Goal: Information Seeking & Learning: Learn about a topic

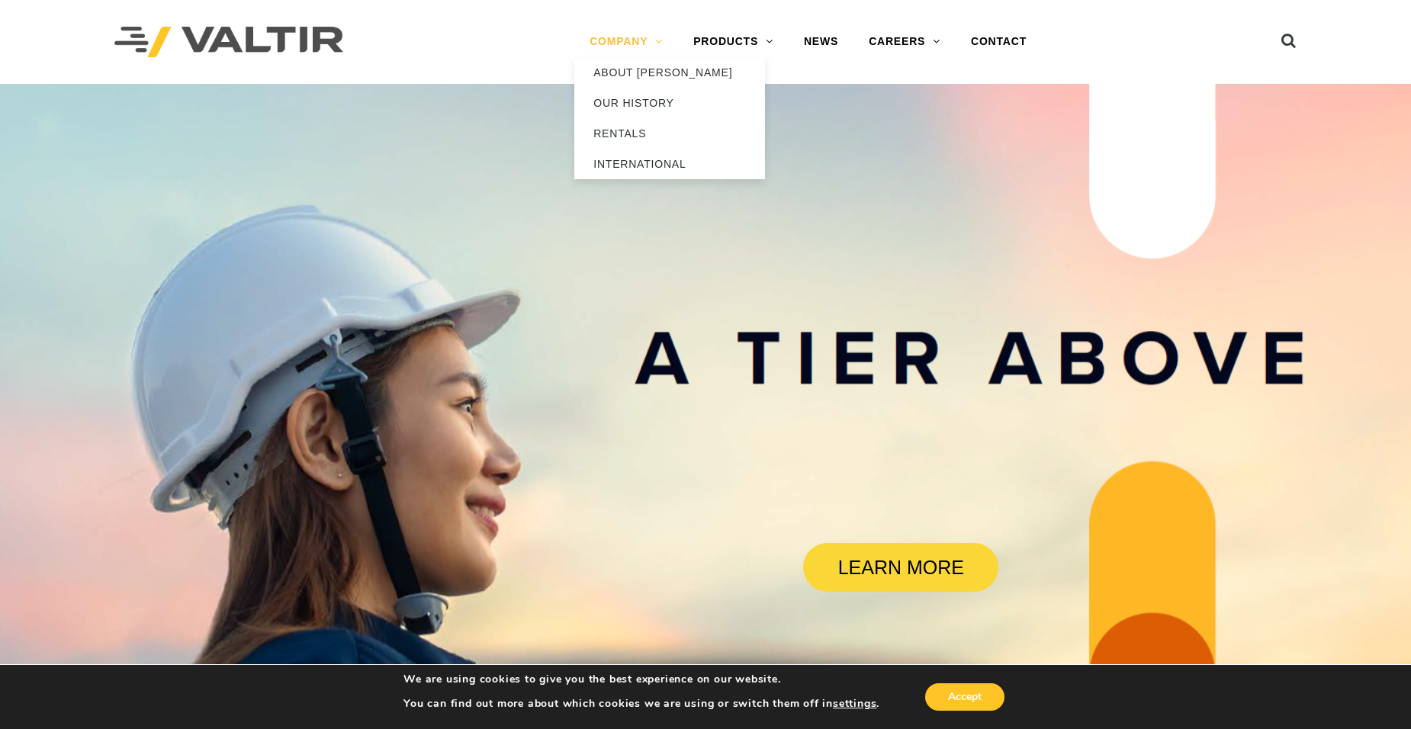
click at [653, 38] on link "COMPANY" at bounding box center [626, 42] width 104 height 31
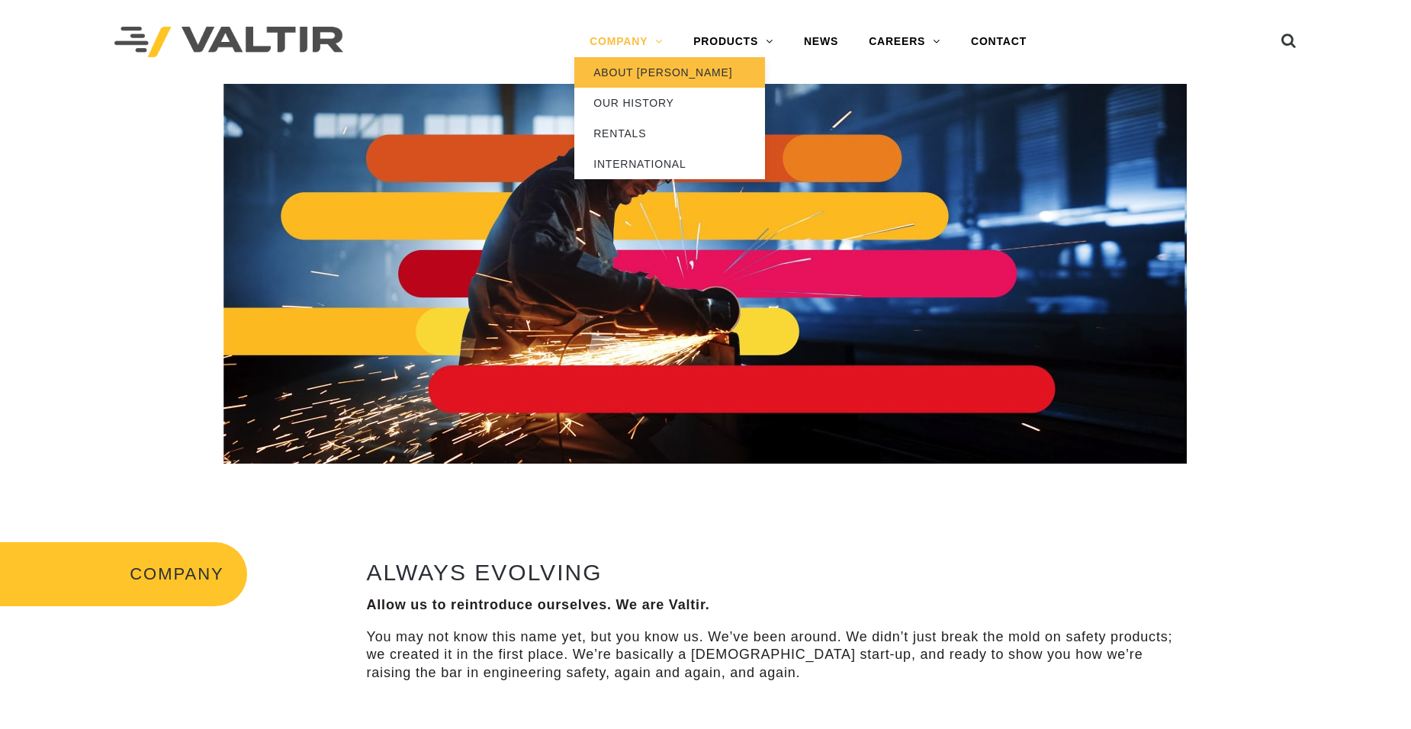
click at [638, 76] on link "ABOUT [PERSON_NAME]" at bounding box center [669, 72] width 191 height 31
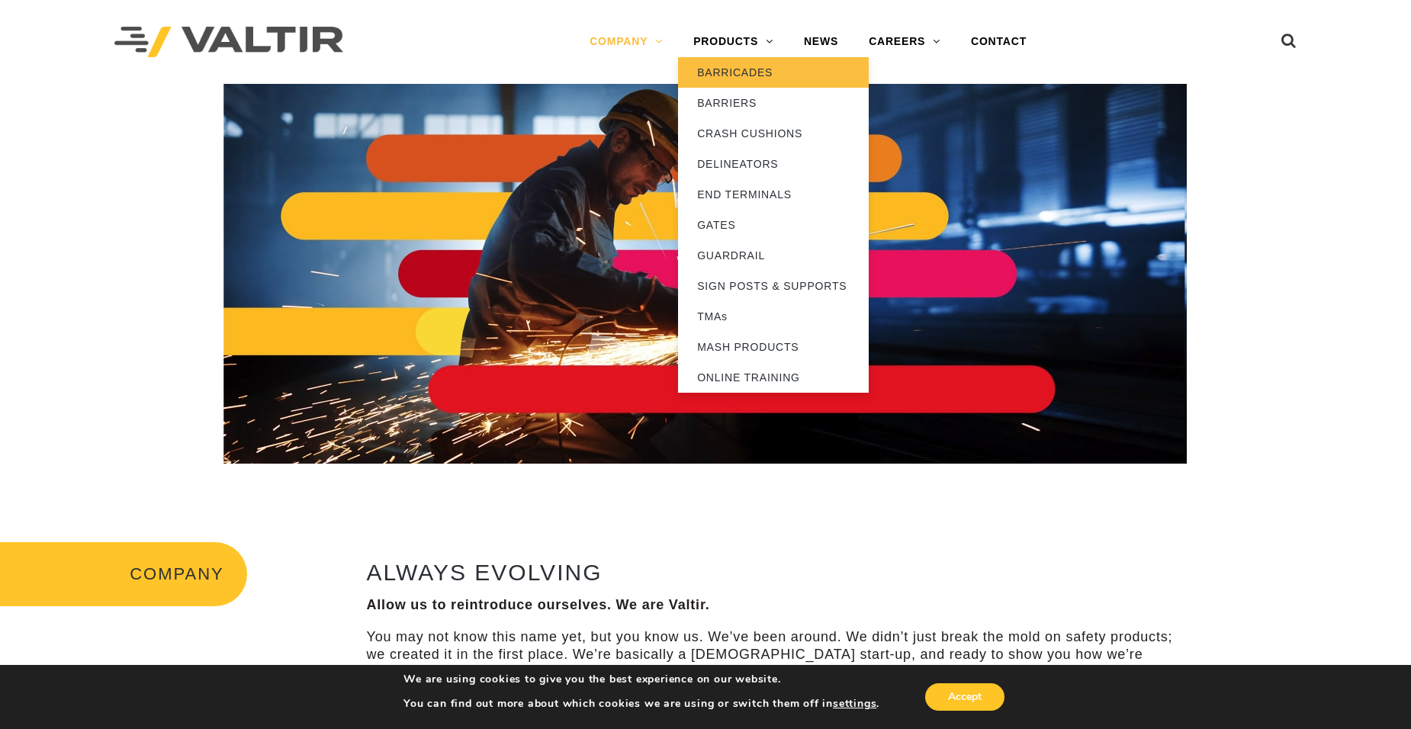
click at [728, 75] on link "BARRICADES" at bounding box center [773, 72] width 191 height 31
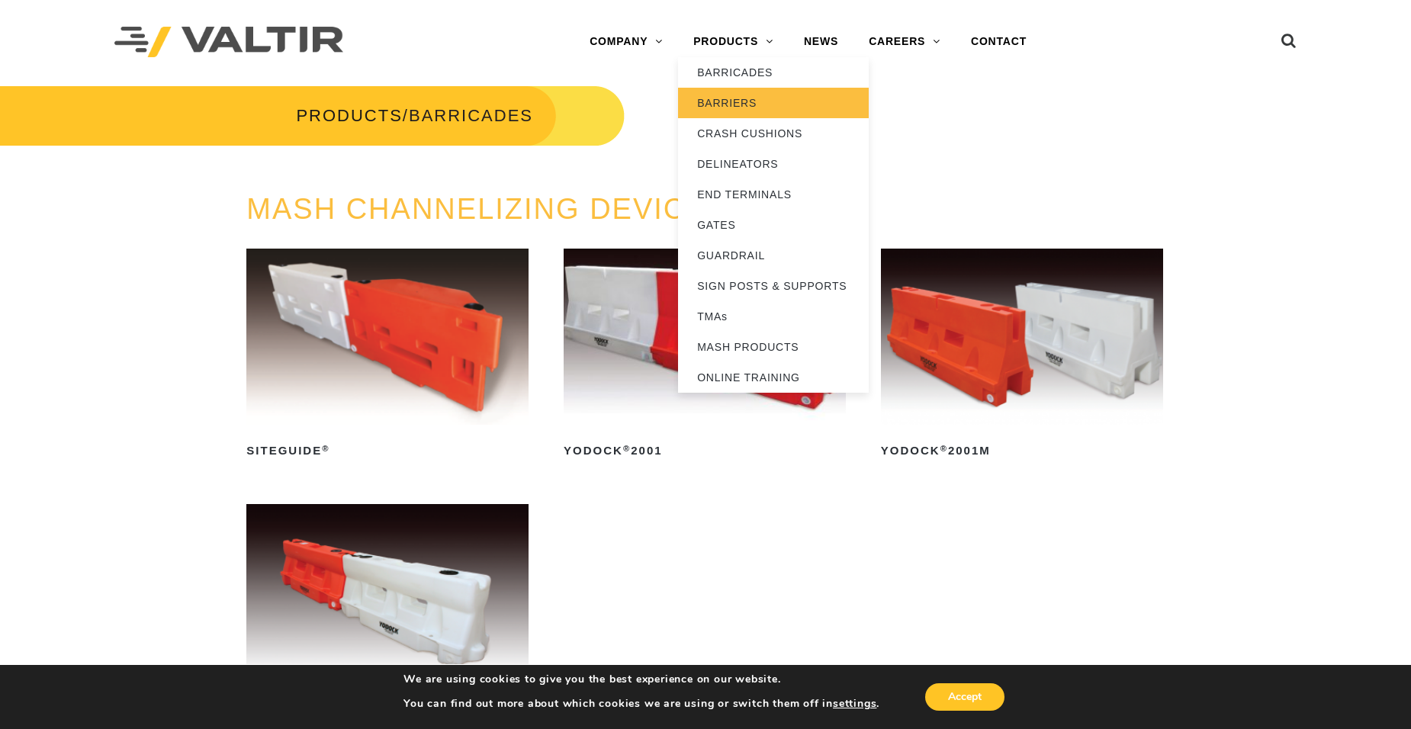
click at [725, 98] on link "BARRIERS" at bounding box center [773, 103] width 191 height 31
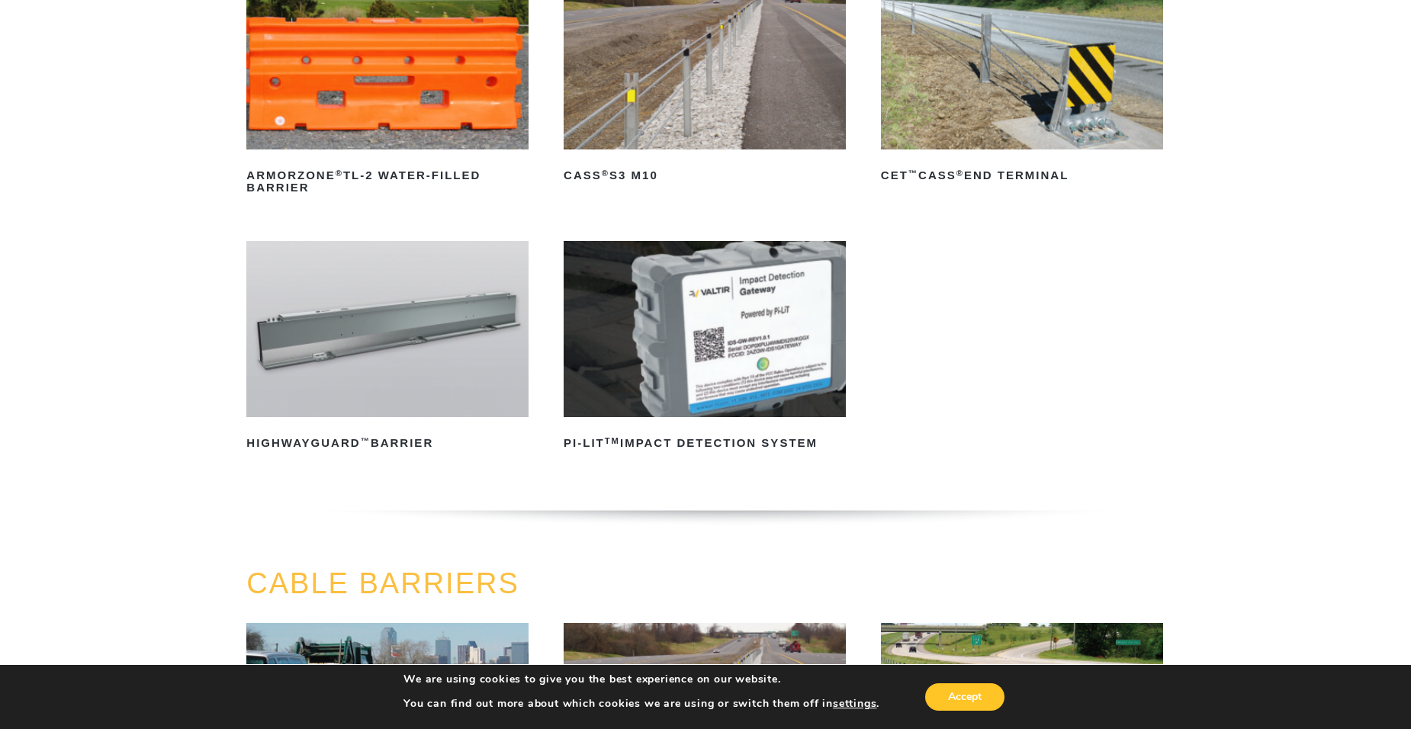
scroll to position [305, 0]
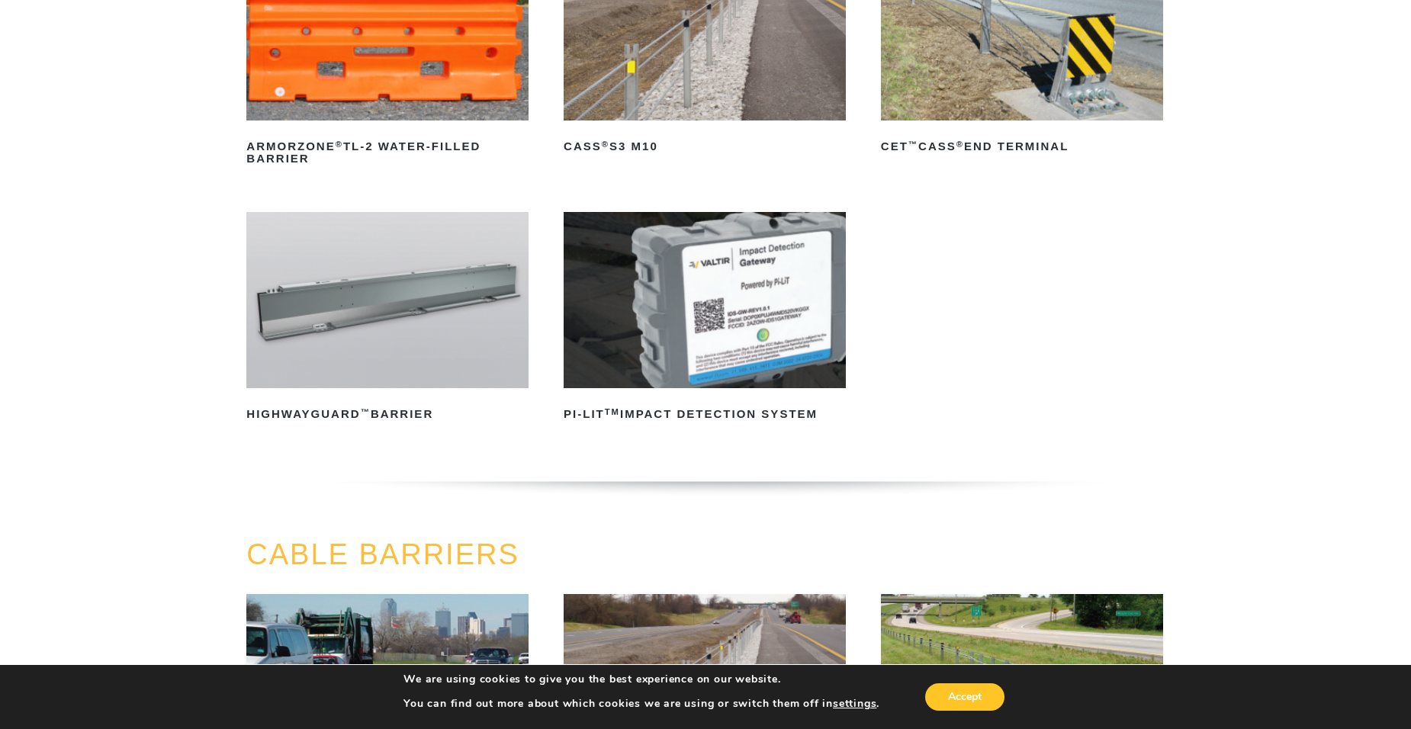
click at [383, 346] on img at bounding box center [387, 300] width 282 height 176
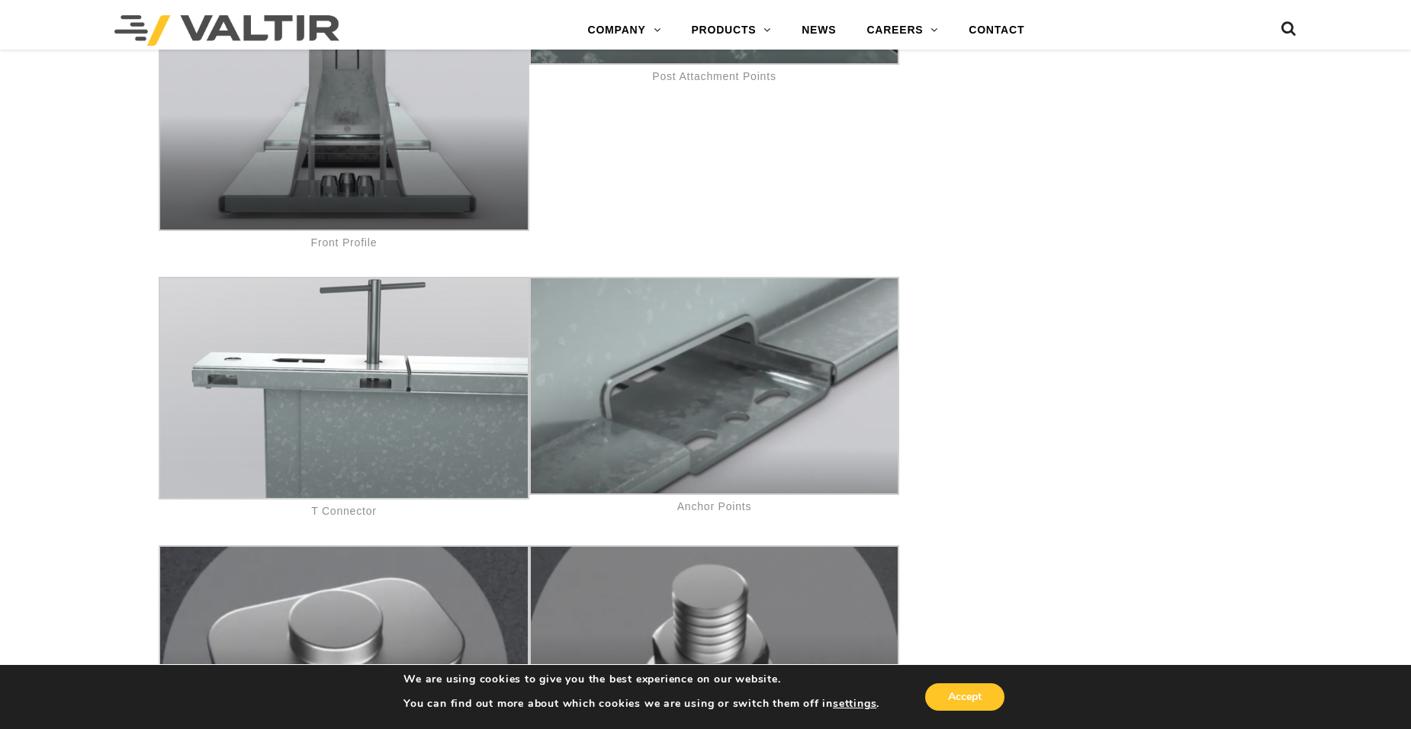
scroll to position [7409, 0]
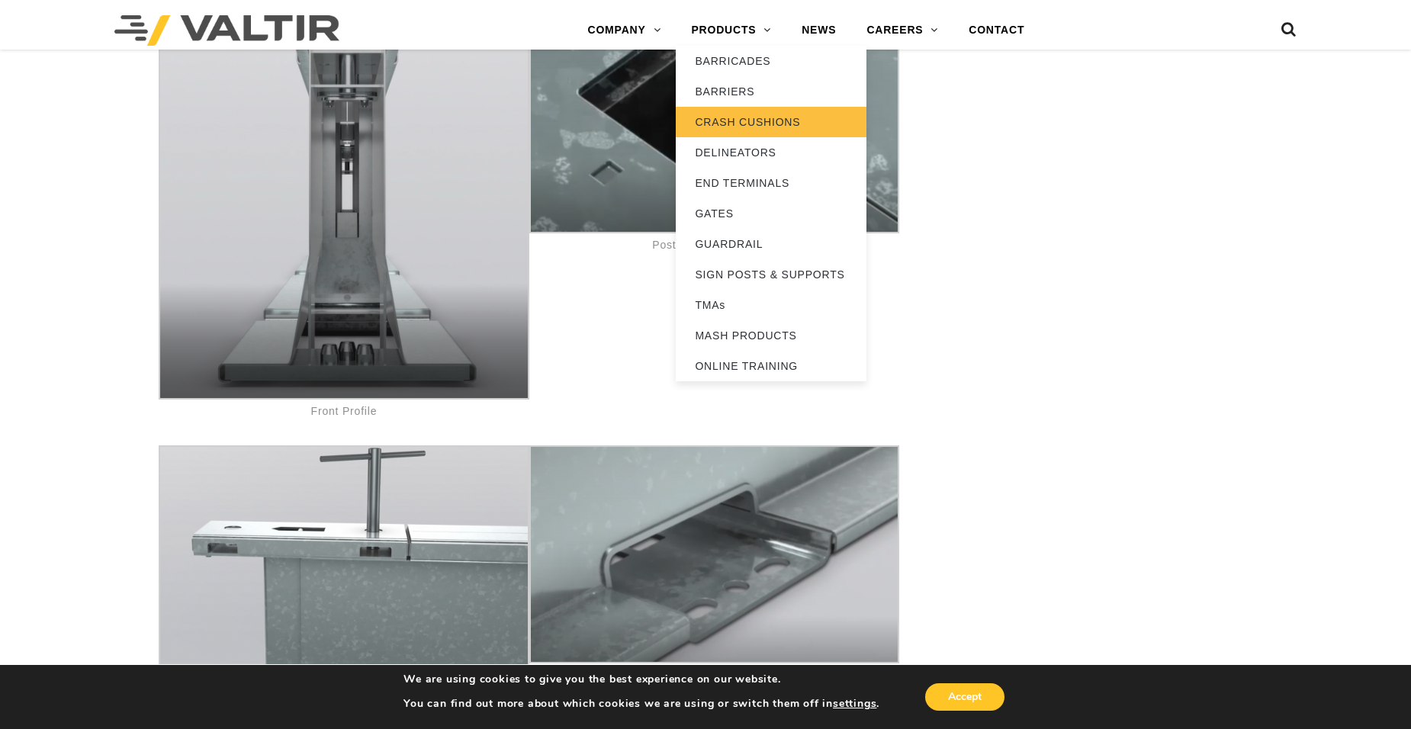
click at [755, 121] on link "CRASH CUSHIONS" at bounding box center [771, 122] width 191 height 31
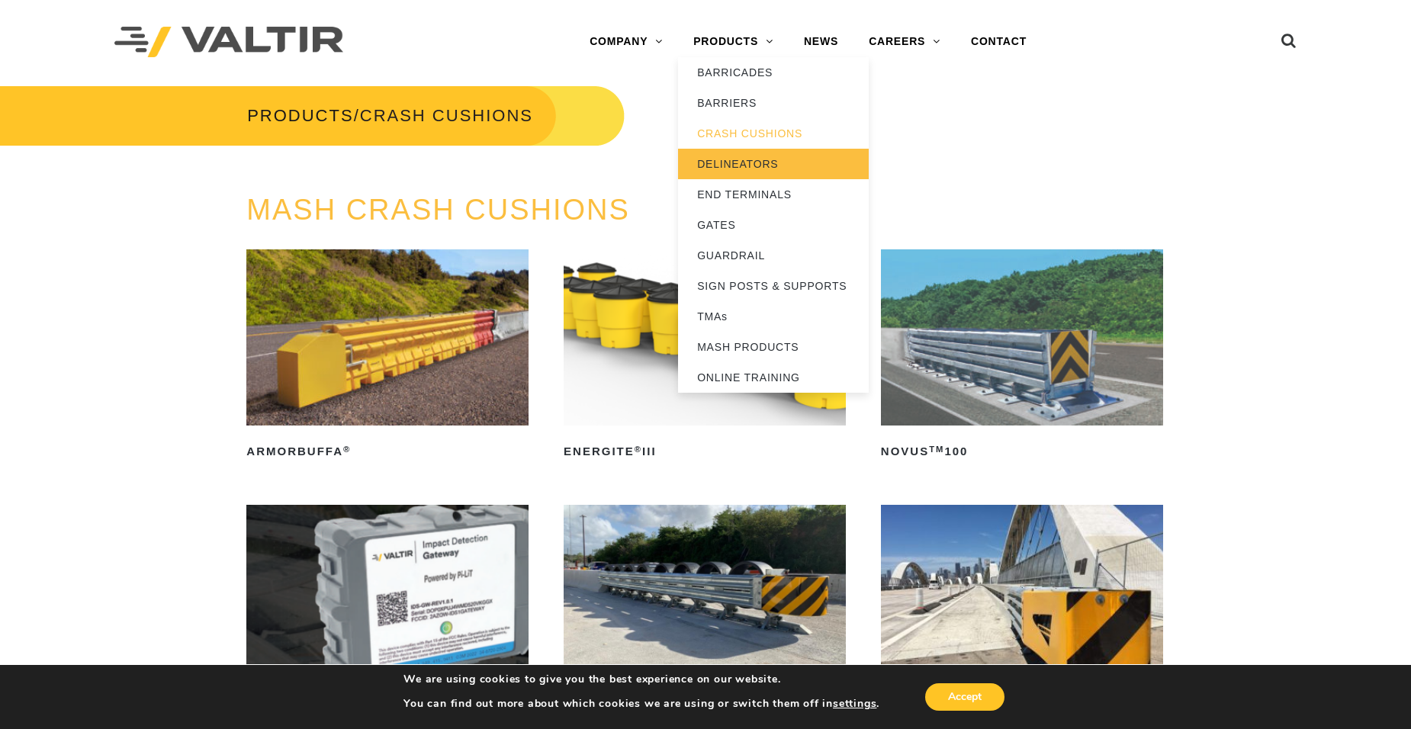
click at [742, 161] on link "DELINEATORS" at bounding box center [773, 164] width 191 height 31
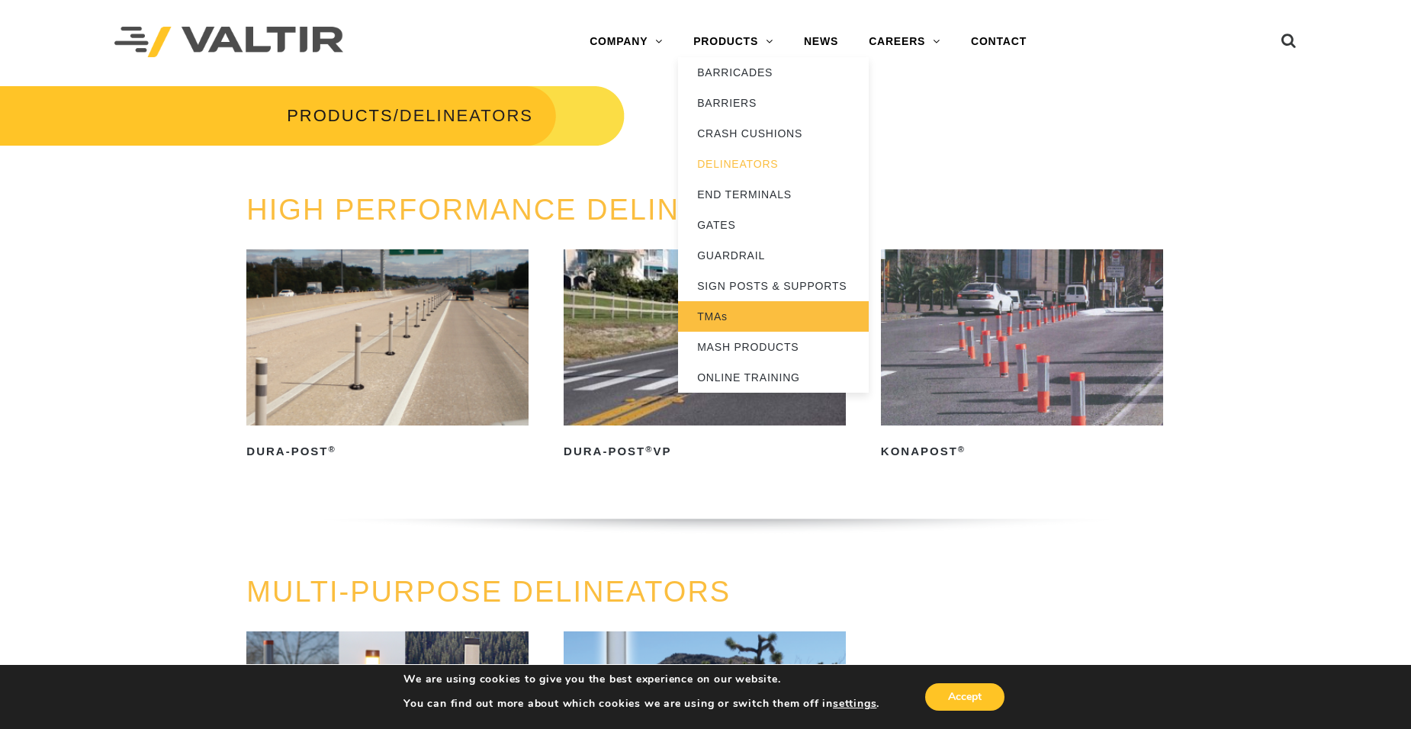
click at [725, 321] on link "TMAs" at bounding box center [773, 316] width 191 height 31
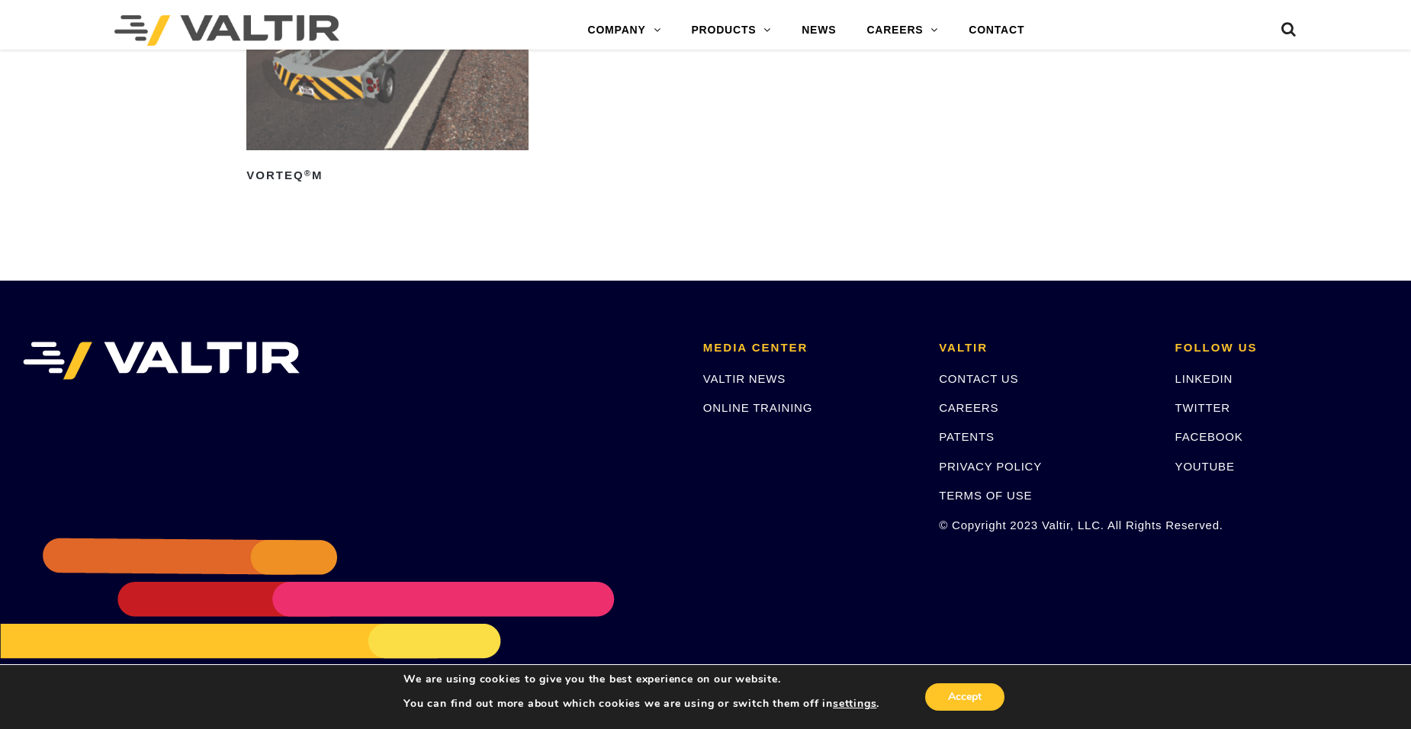
scroll to position [2070, 0]
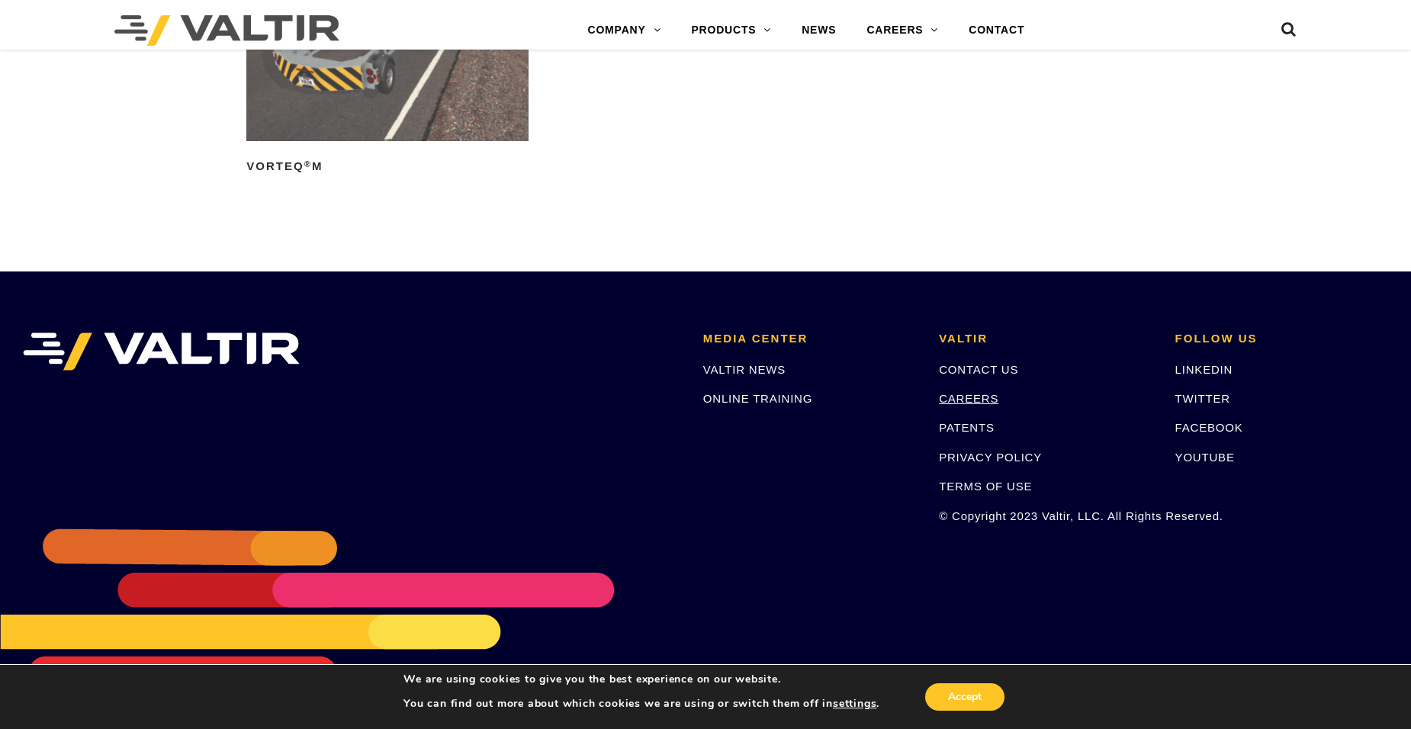
click at [963, 394] on link "CAREERS" at bounding box center [968, 398] width 59 height 13
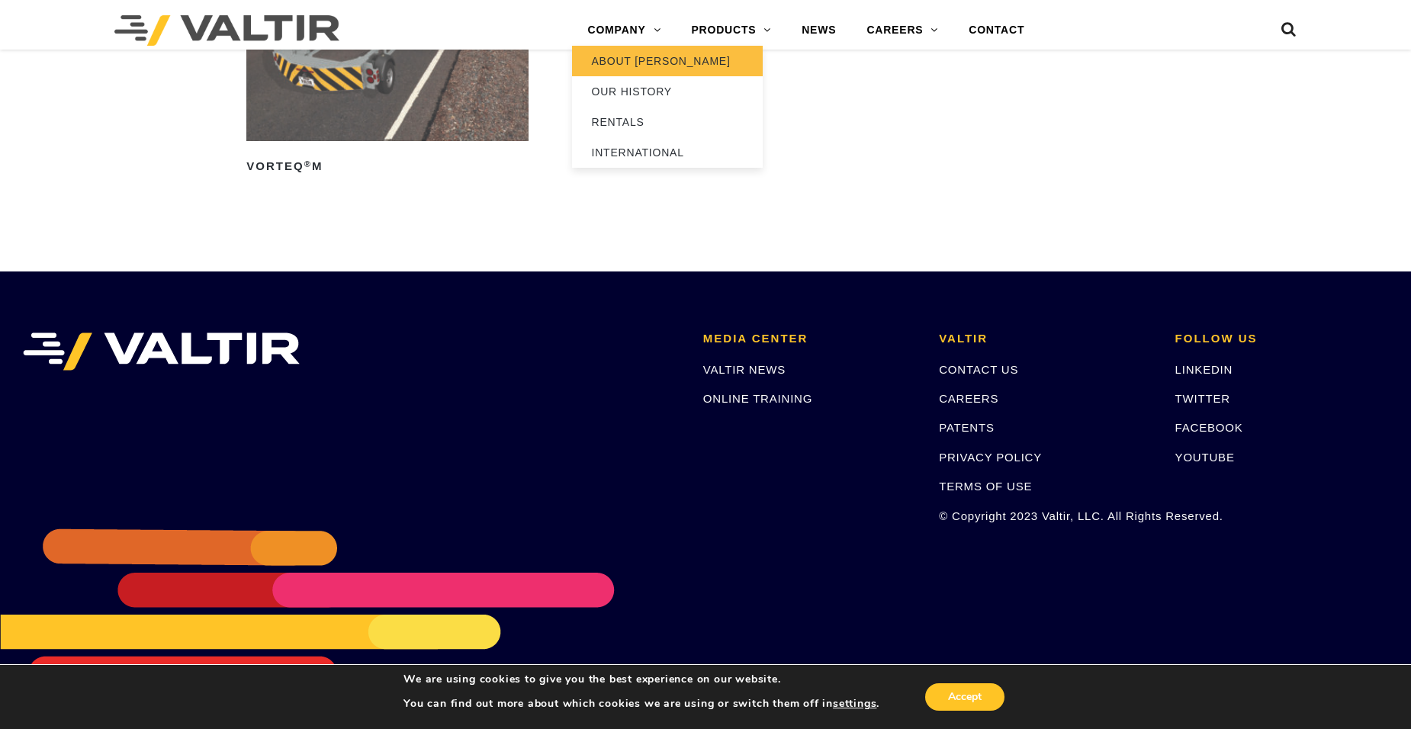
click at [617, 64] on link "ABOUT [PERSON_NAME]" at bounding box center [667, 61] width 191 height 31
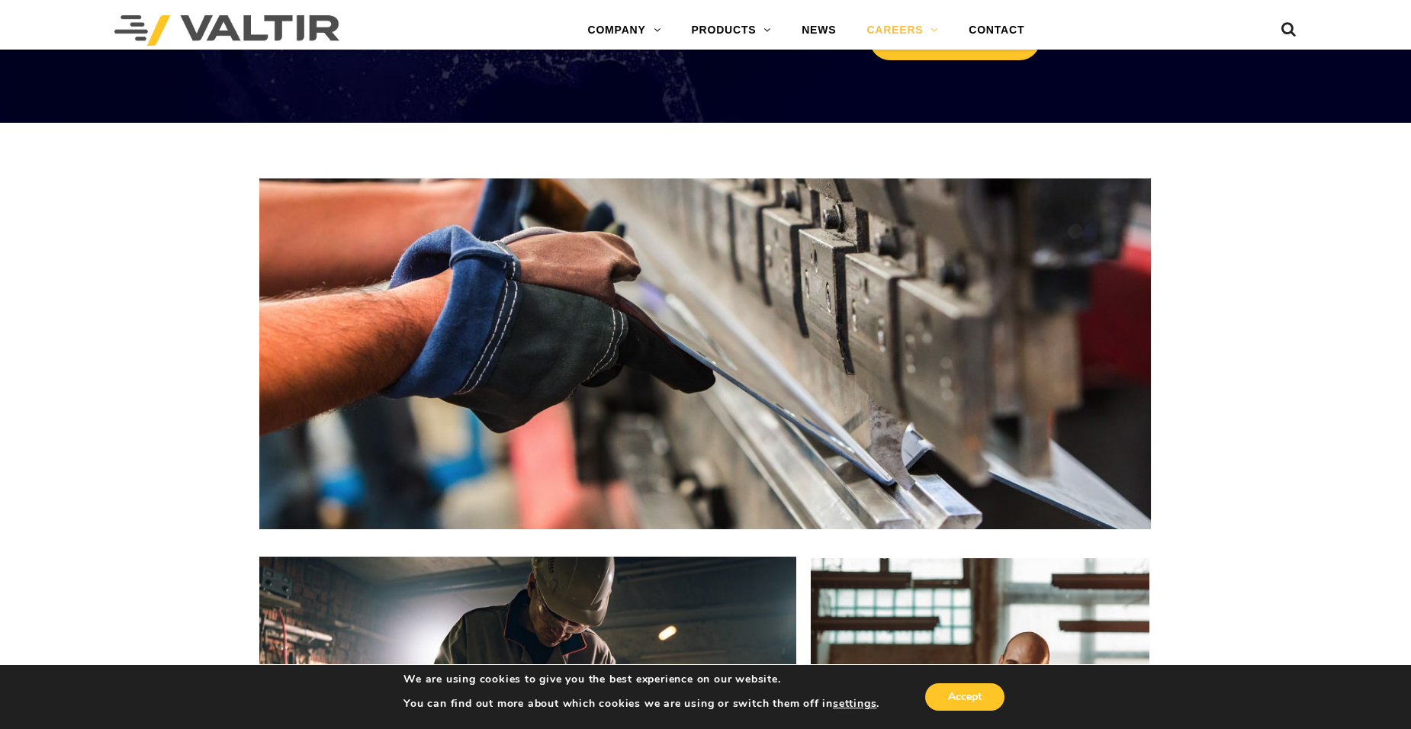
scroll to position [1802, 0]
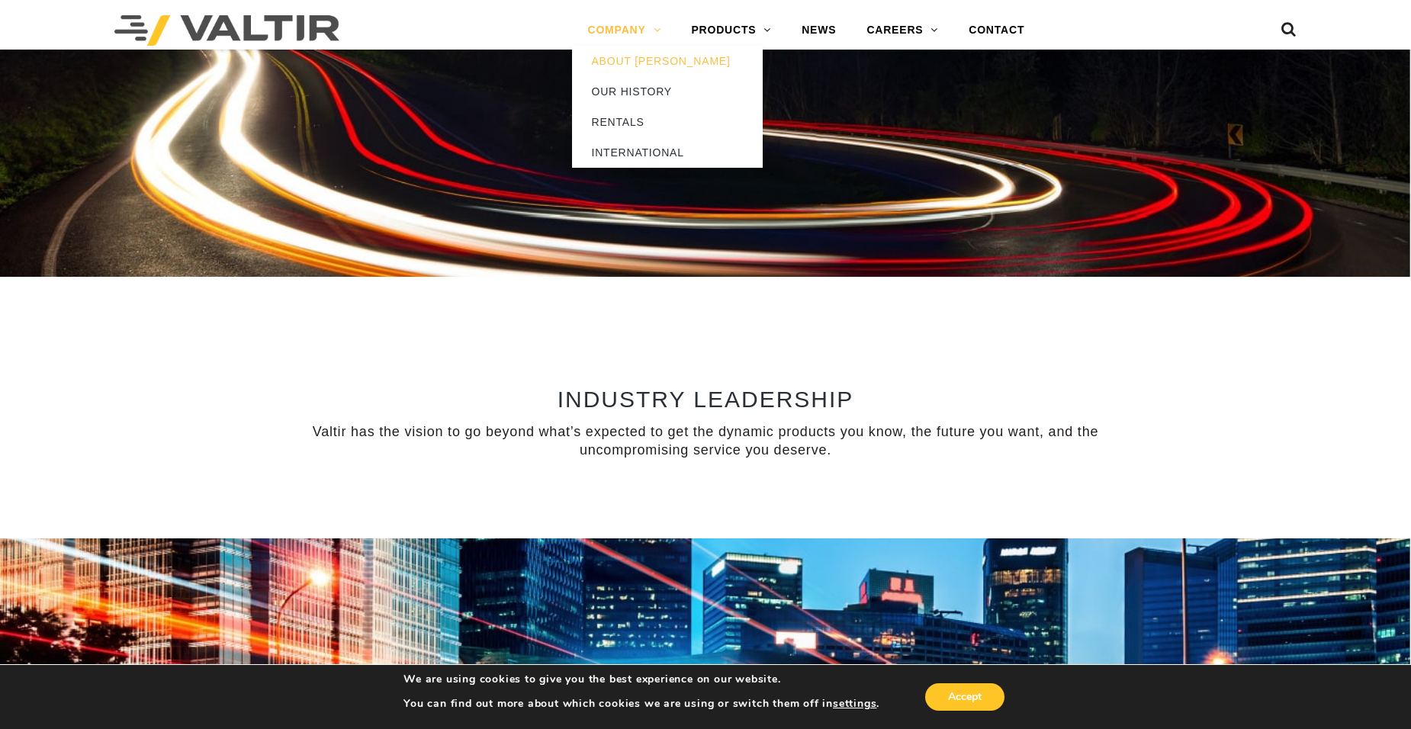
scroll to position [837, 0]
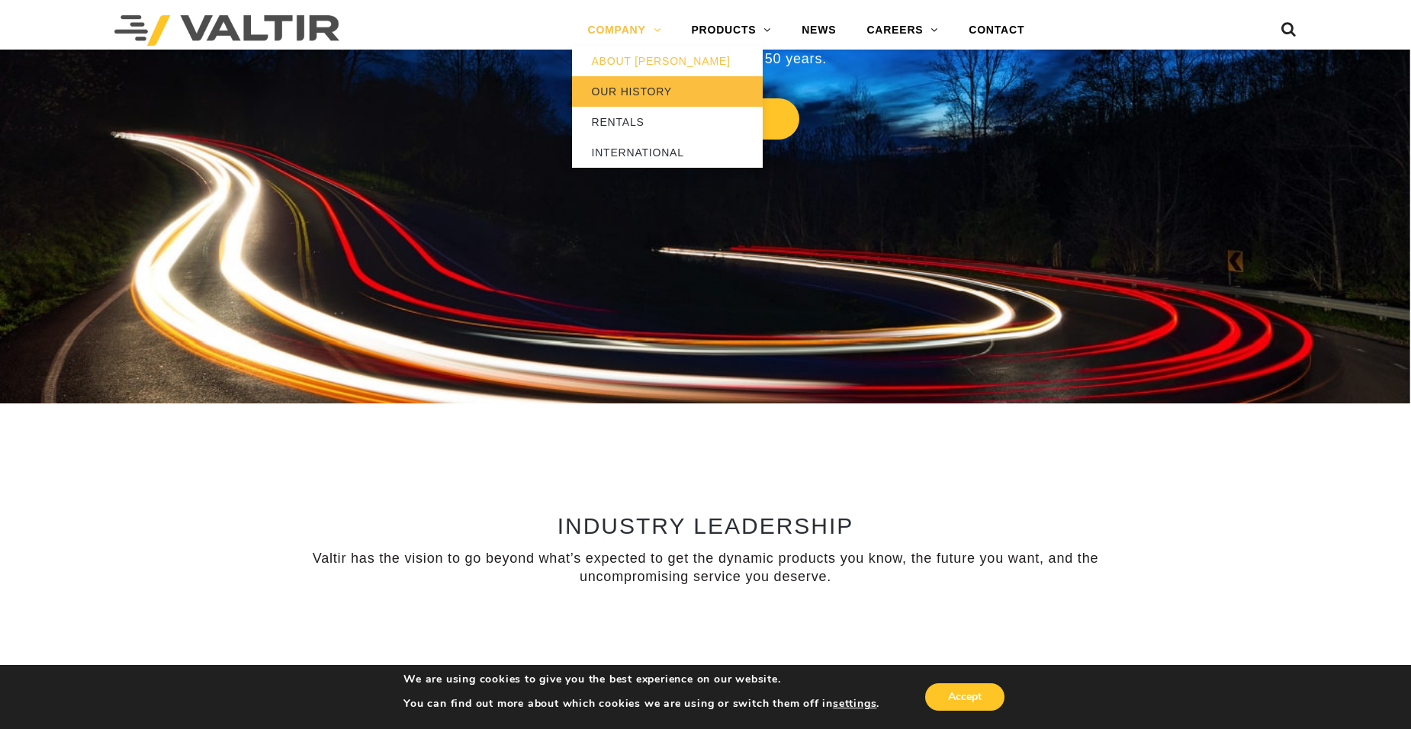
click at [632, 99] on link "OUR HISTORY" at bounding box center [667, 91] width 191 height 31
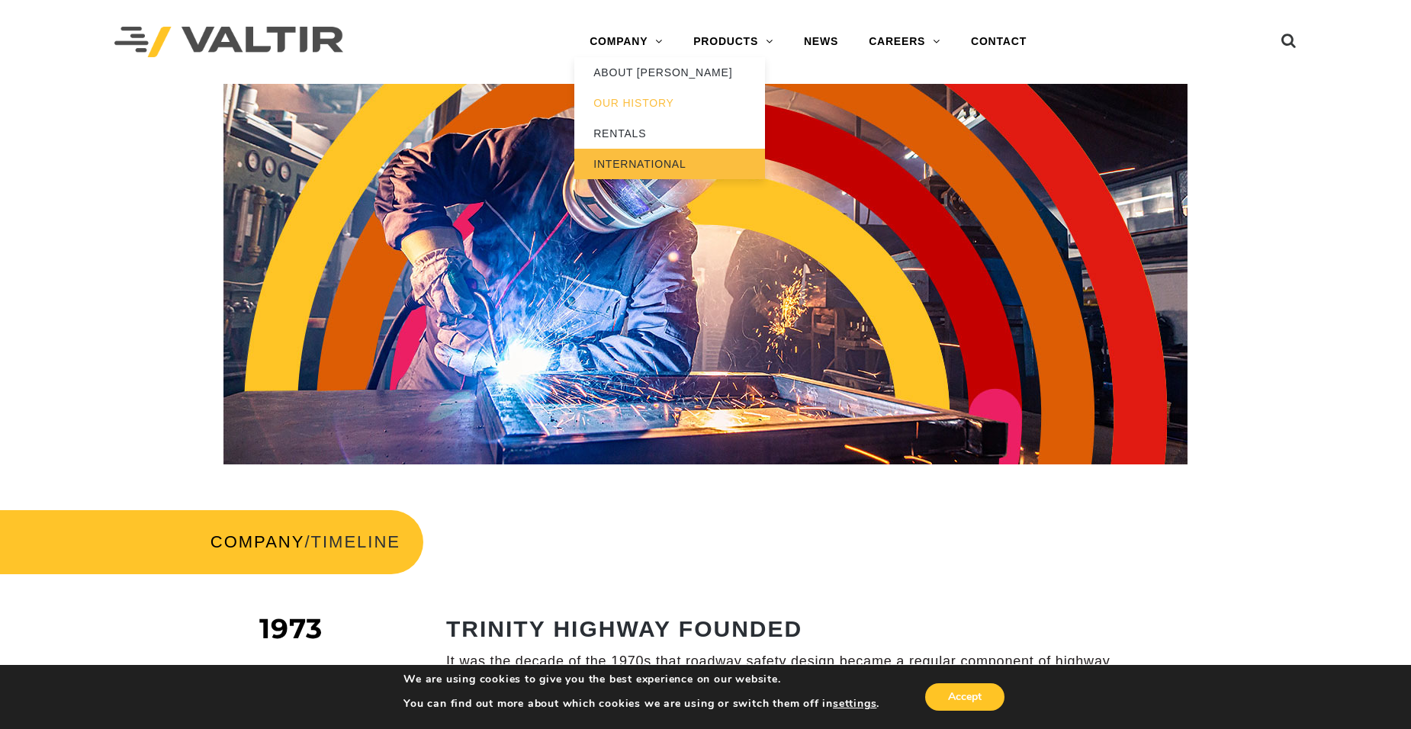
click at [646, 159] on link "INTERNATIONAL" at bounding box center [669, 164] width 191 height 31
